Goal: Transaction & Acquisition: Purchase product/service

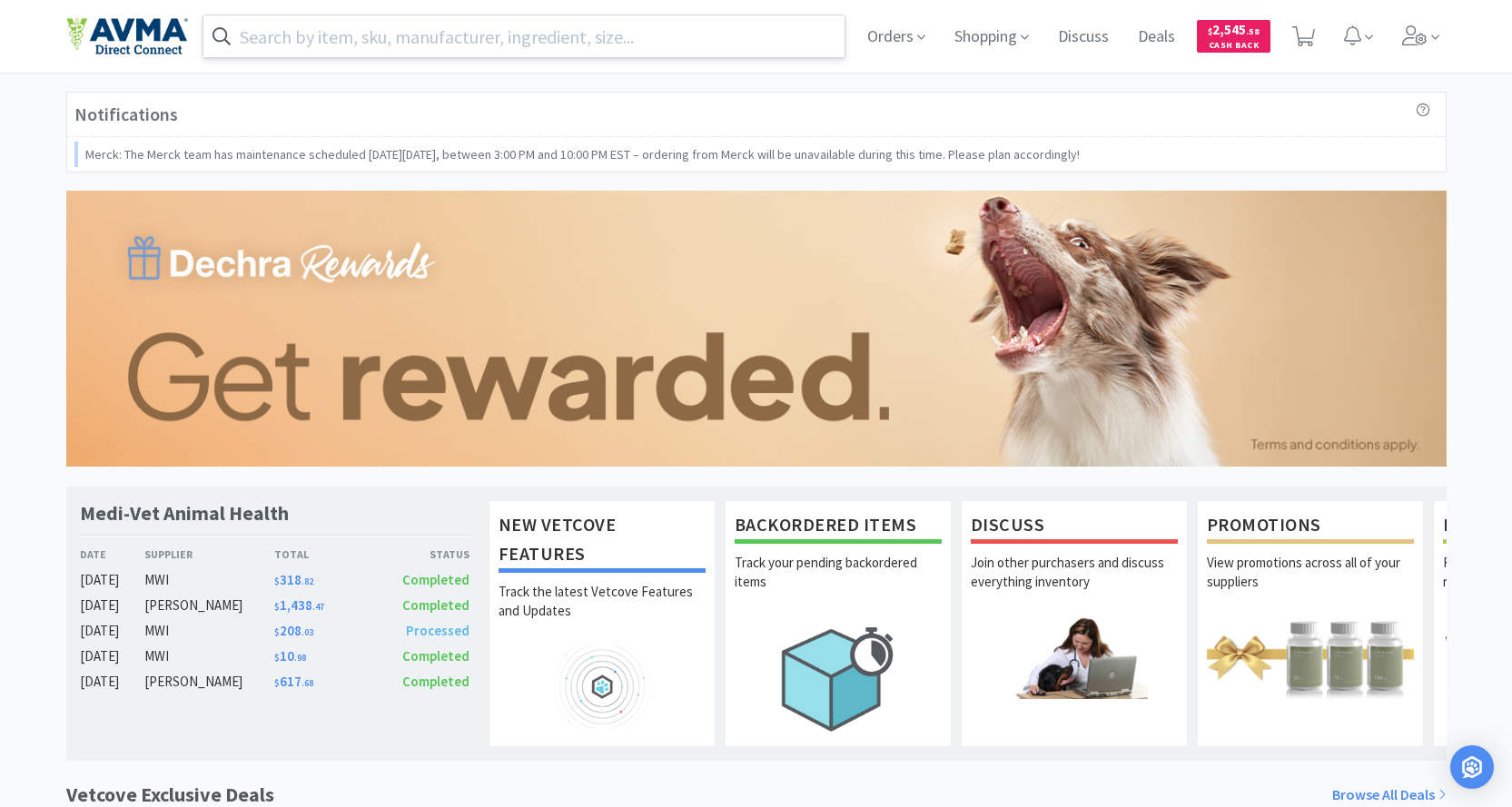
click at [383, 36] on input "text" at bounding box center [525, 36] width 642 height 42
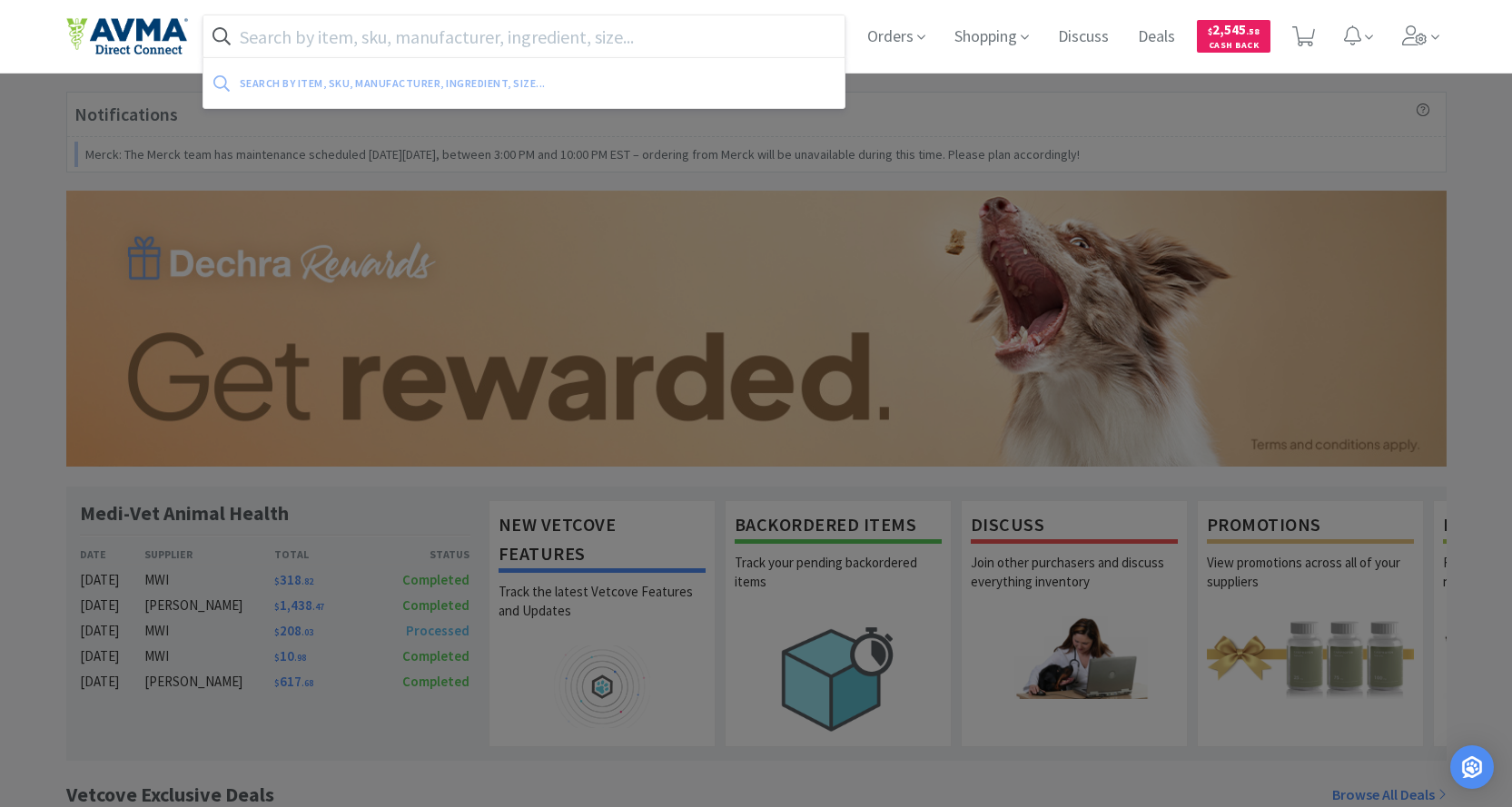
paste input "124134"
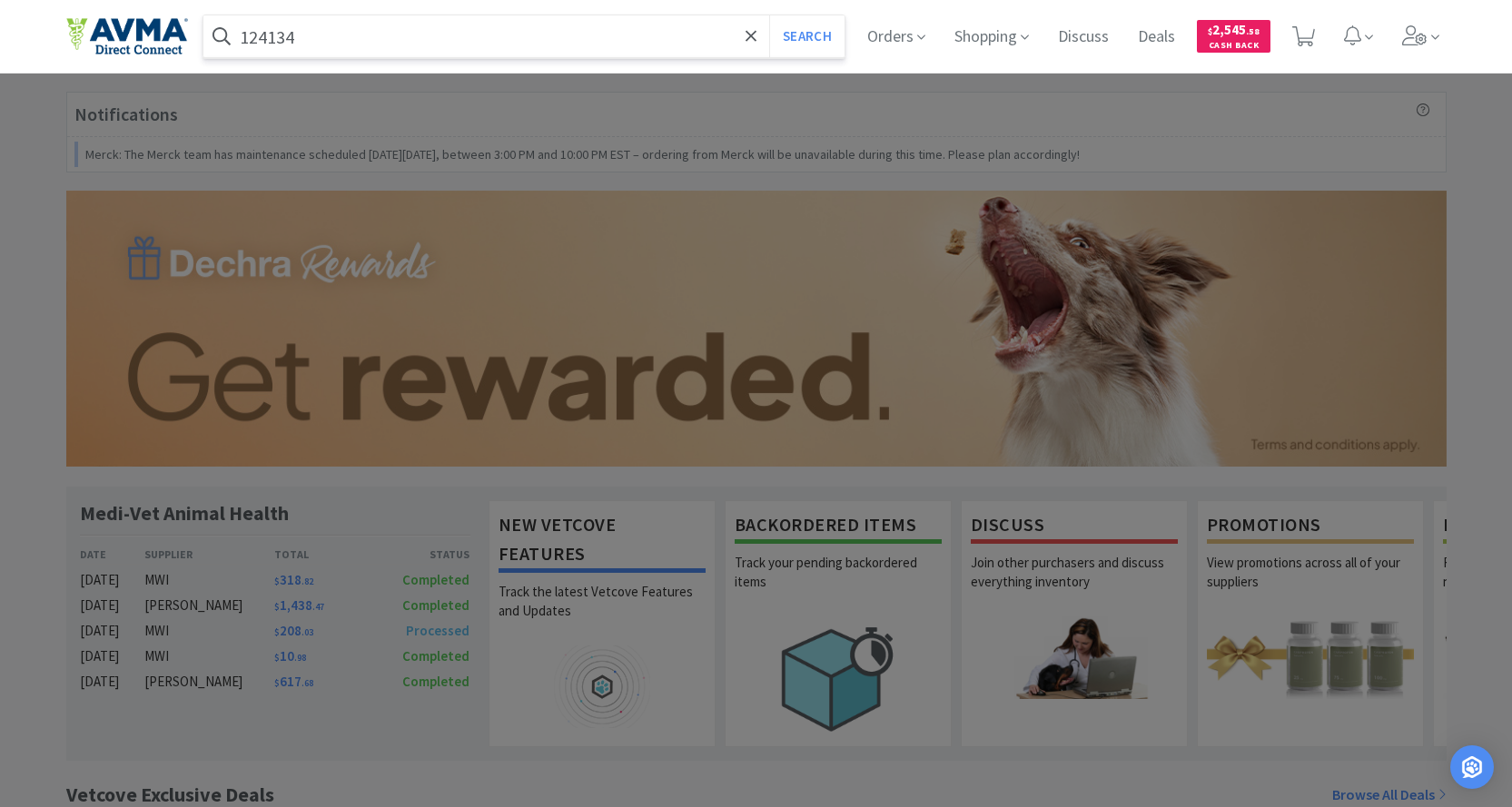
type input "124134"
click at [769, 15] on button "Search" at bounding box center [806, 36] width 75 height 42
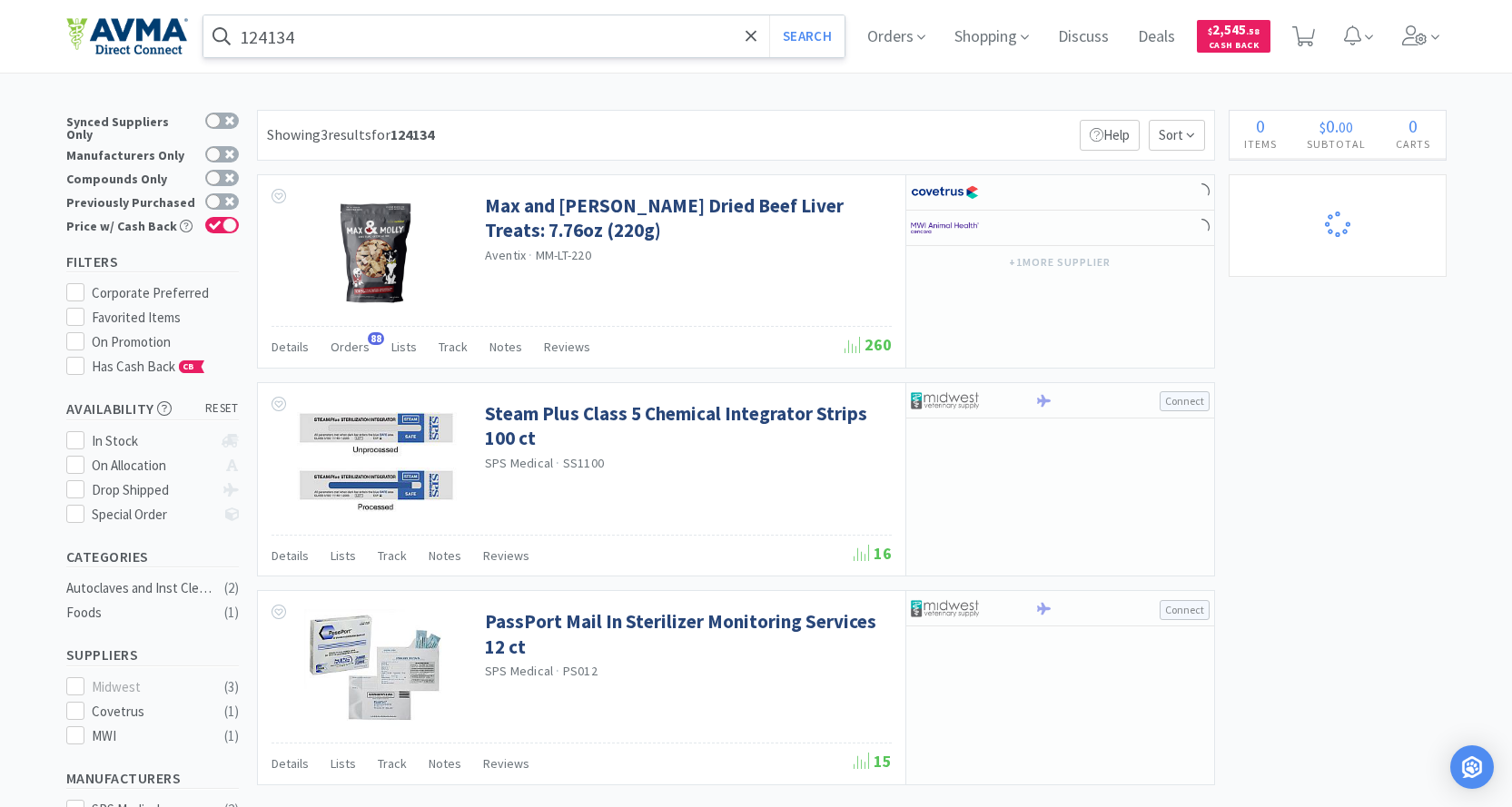
select select "1"
select select "25"
select select "3"
select select "1"
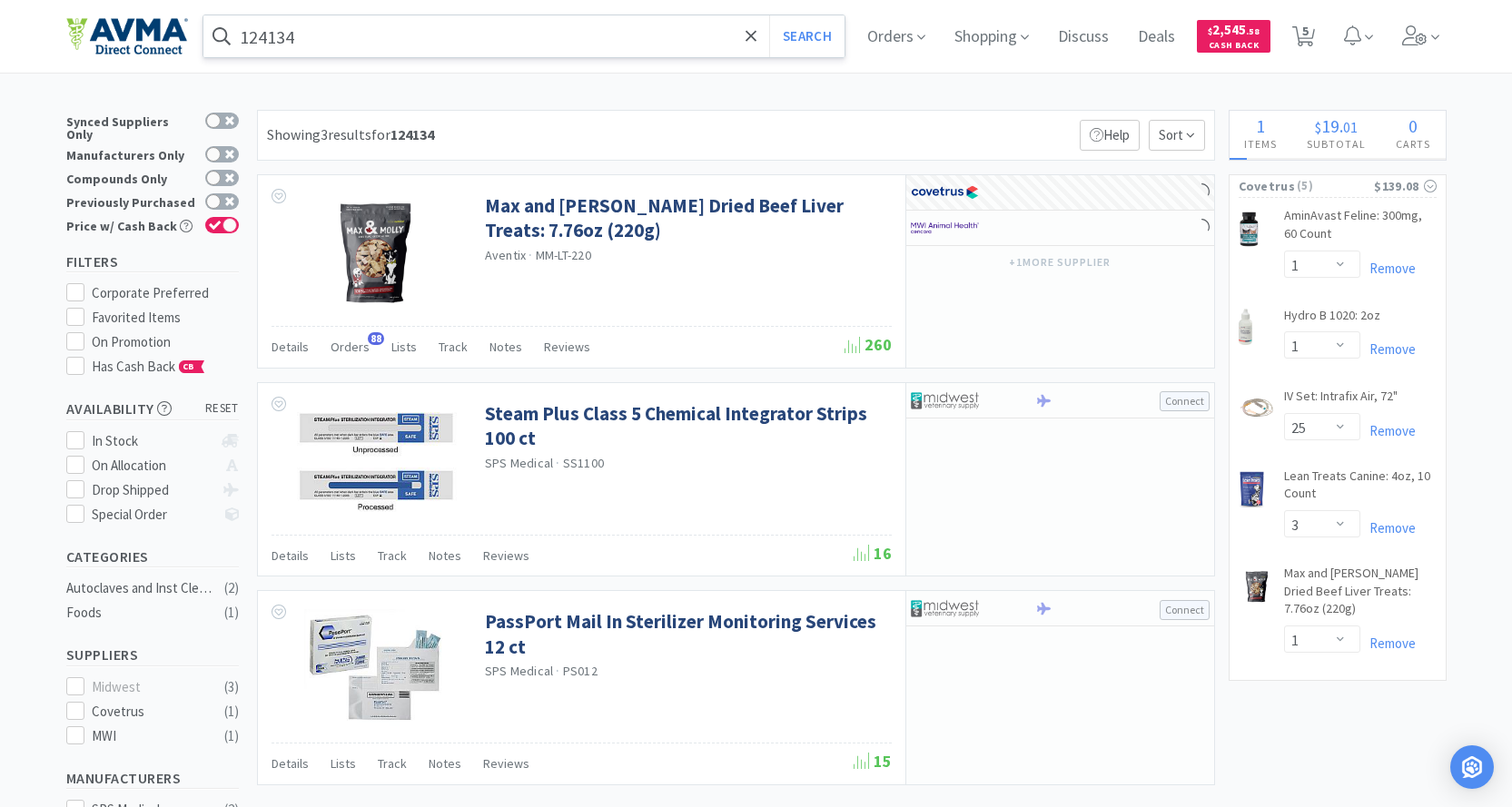
select select "2"
select select "3"
select select "96"
select select "3"
select select "1"
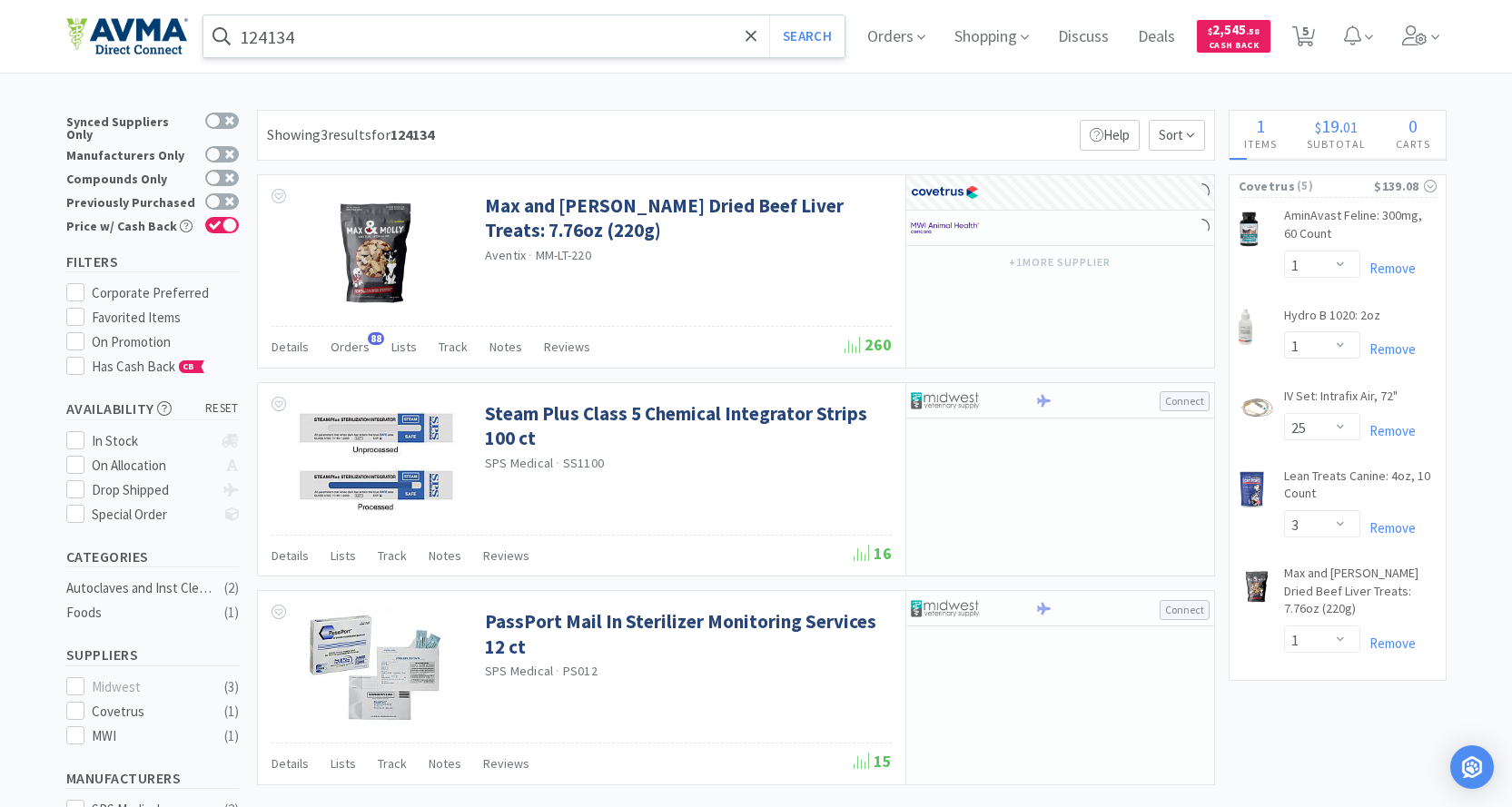
select select "1"
select select "12"
select select "1"
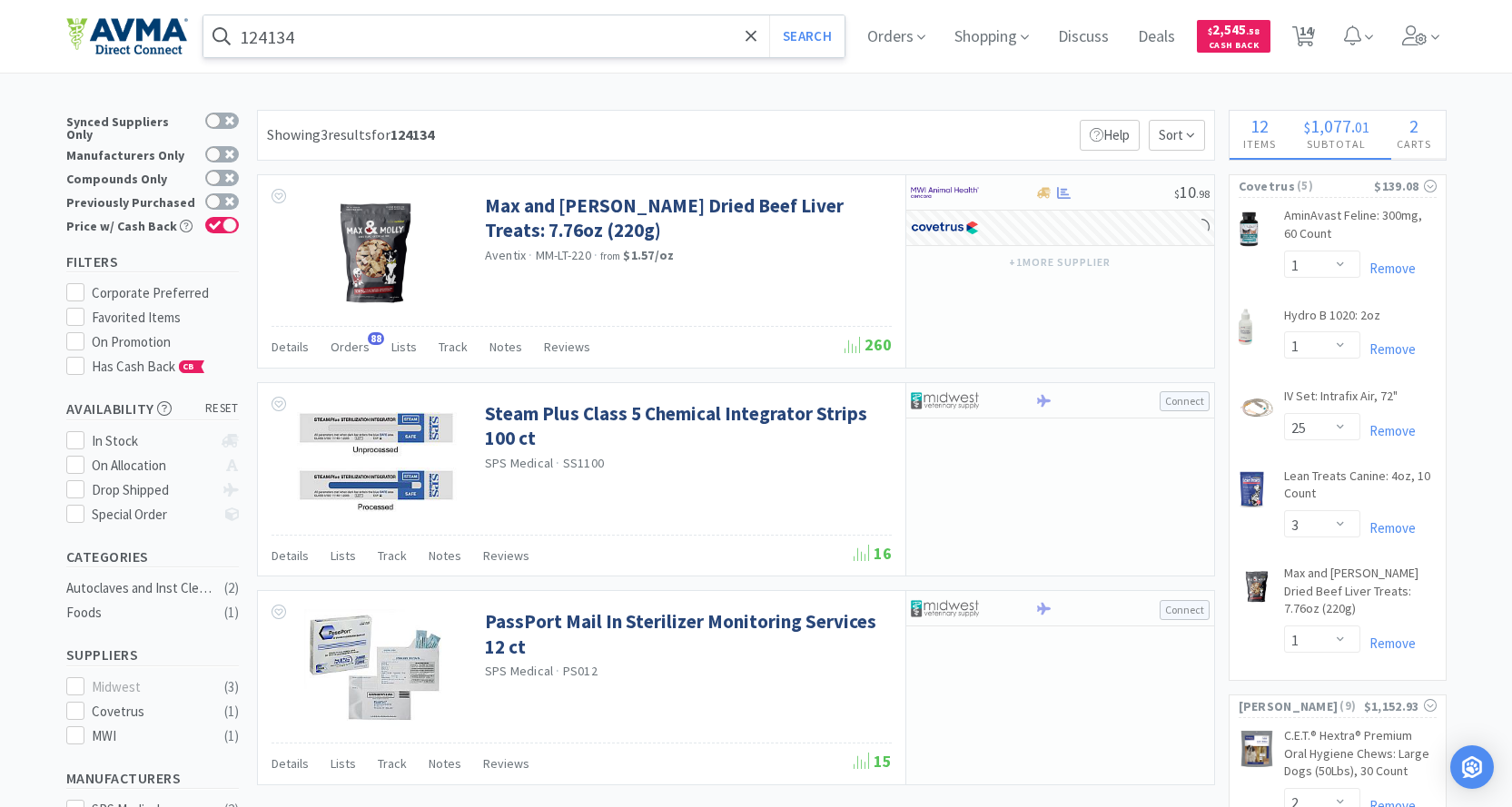
select select "1"
